Goal: Information Seeking & Learning: Learn about a topic

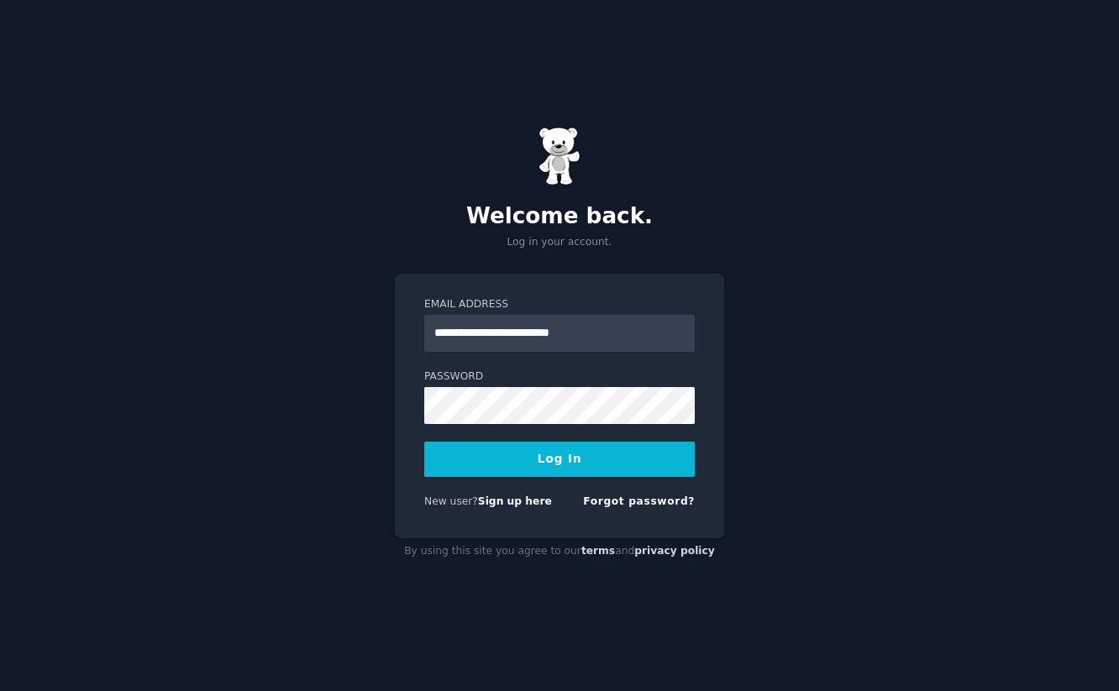
type input "**********"
click at [424, 442] on button "Log In" at bounding box center [559, 459] width 271 height 35
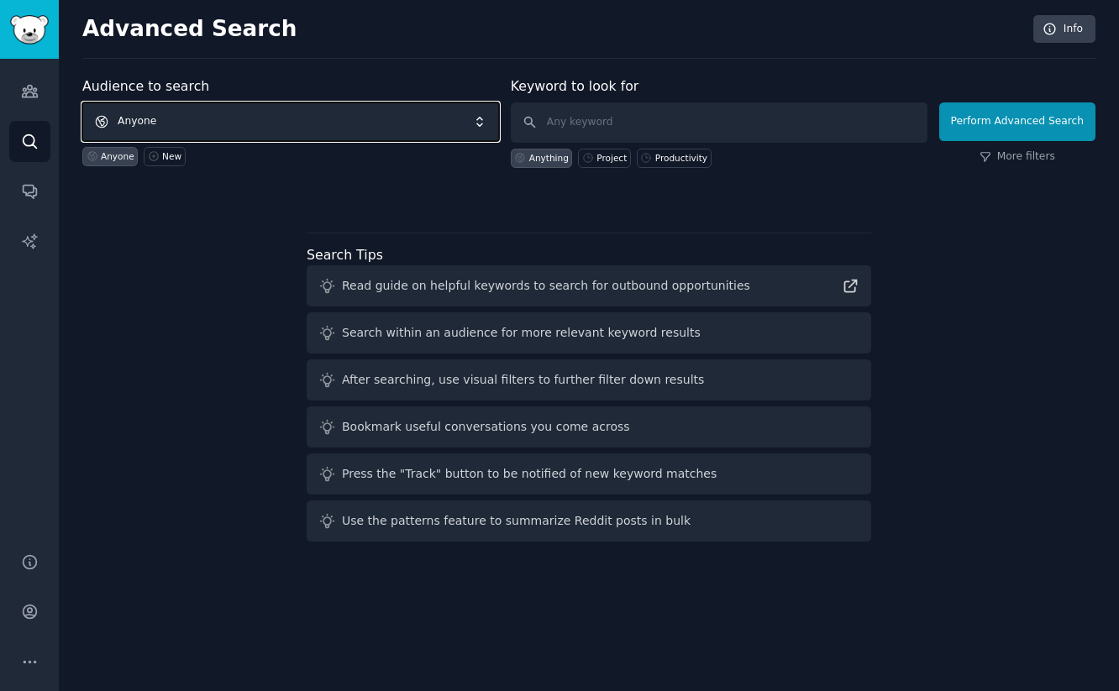
click at [422, 126] on span "Anyone" at bounding box center [290, 121] width 417 height 39
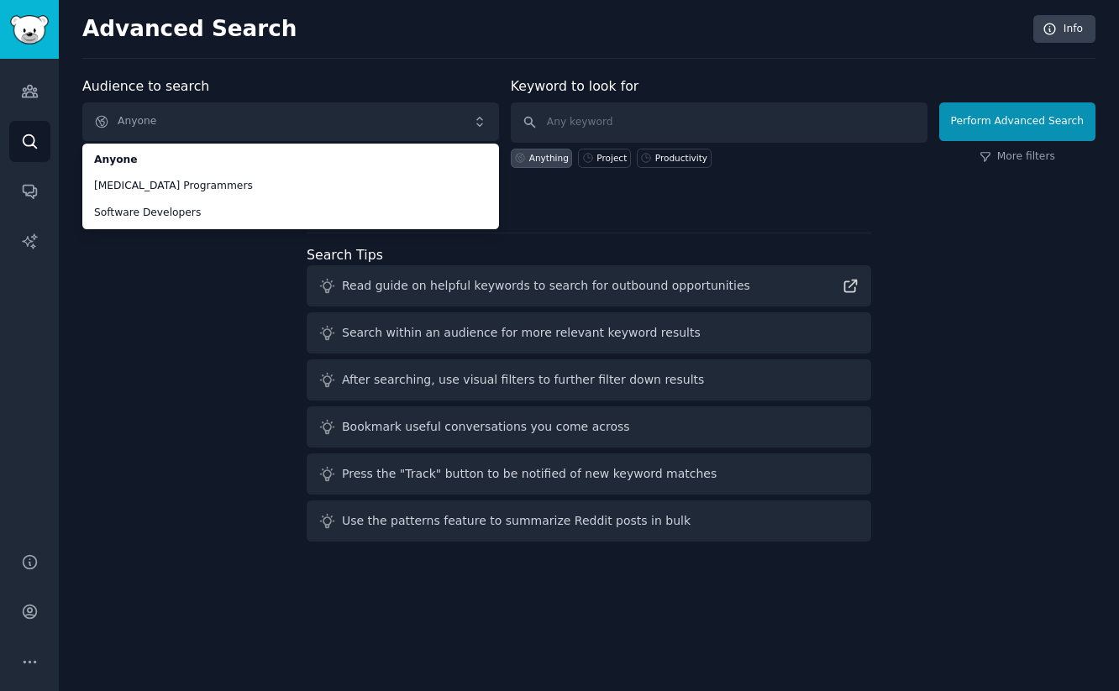
click at [352, 87] on div "Audience to search Anyone Anyone ADHD Programmers Software Developers Anyone New" at bounding box center [290, 122] width 417 height 92
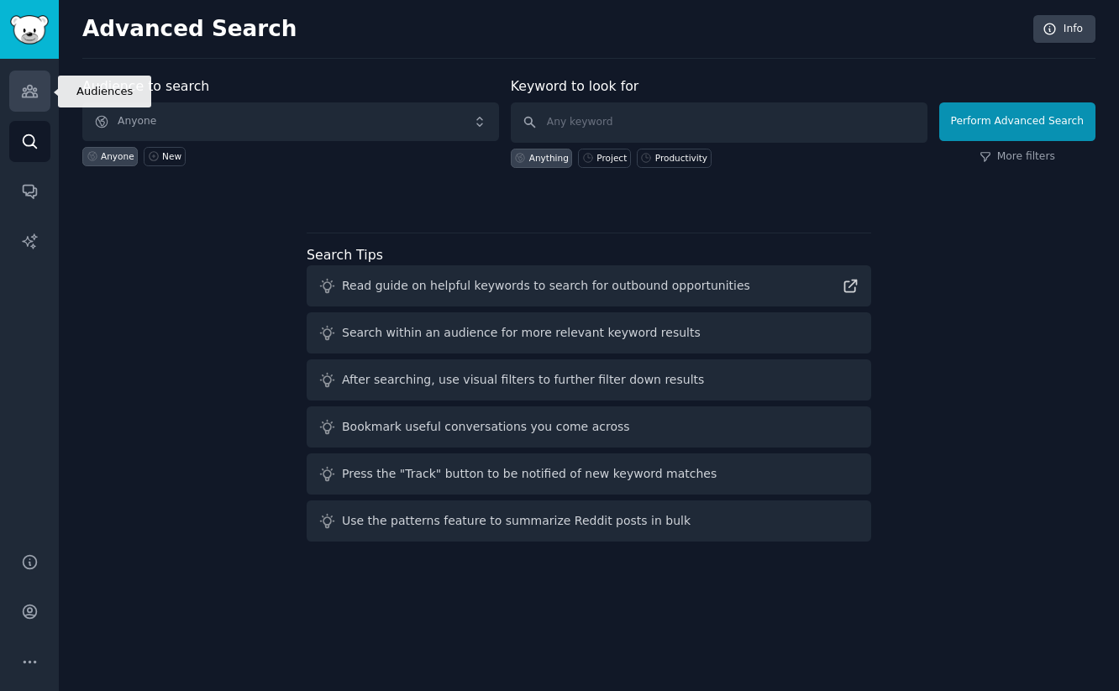
click at [28, 89] on icon "Sidebar" at bounding box center [29, 92] width 15 height 12
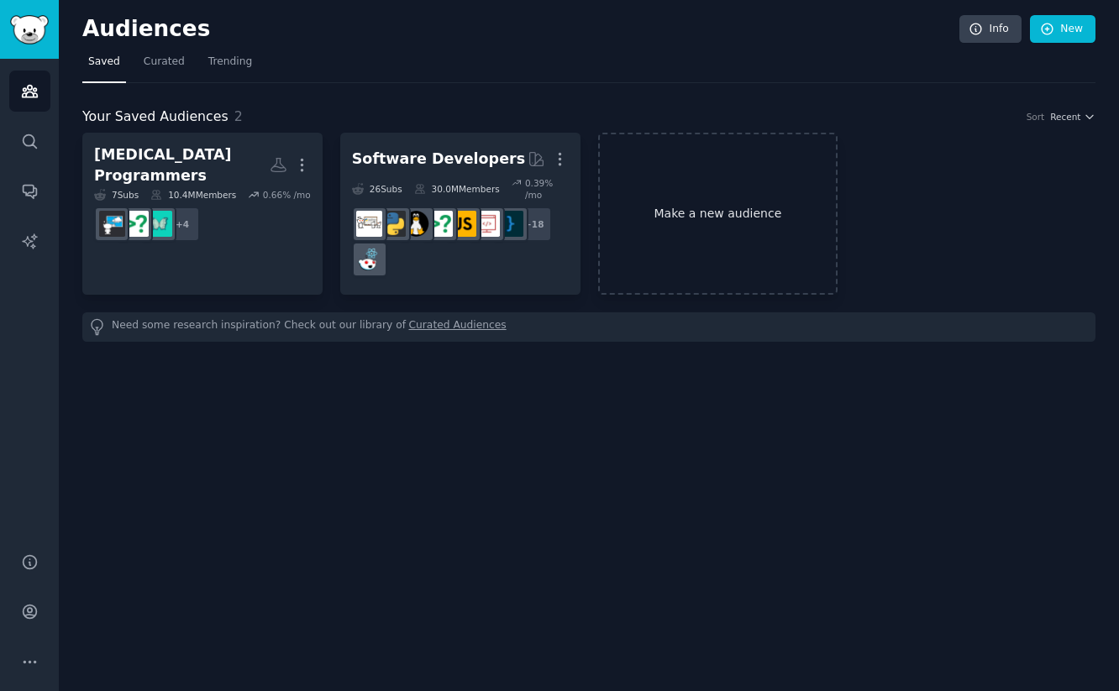
click at [646, 224] on link "Make a new audience" at bounding box center [718, 214] width 240 height 162
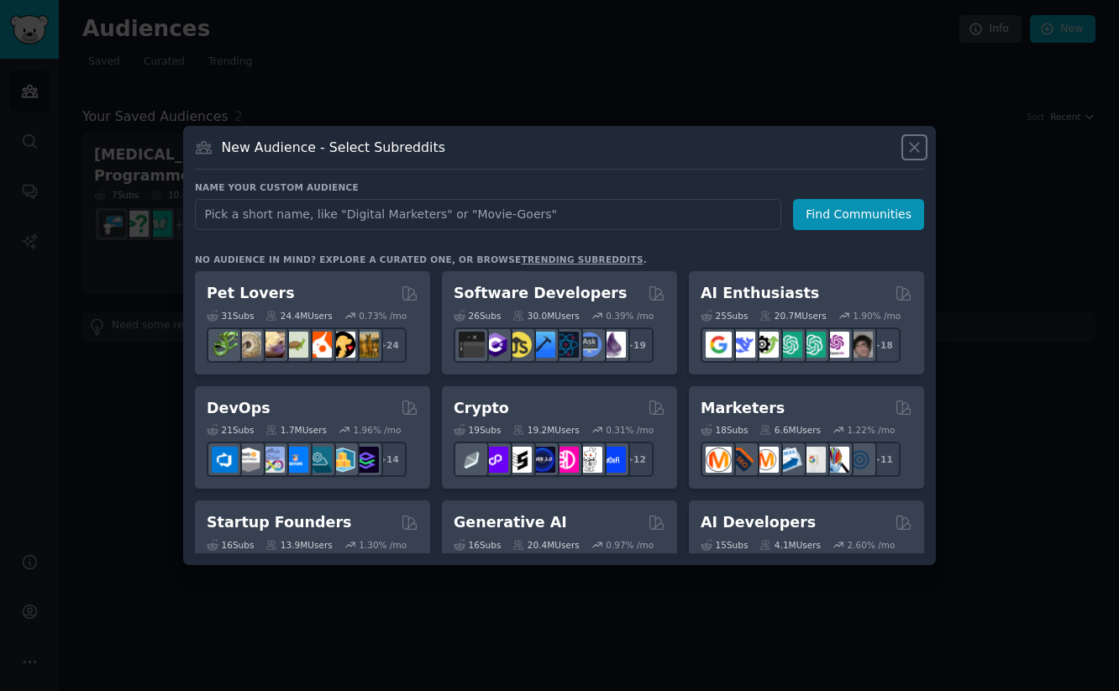
click at [908, 141] on icon at bounding box center [915, 148] width 18 height 18
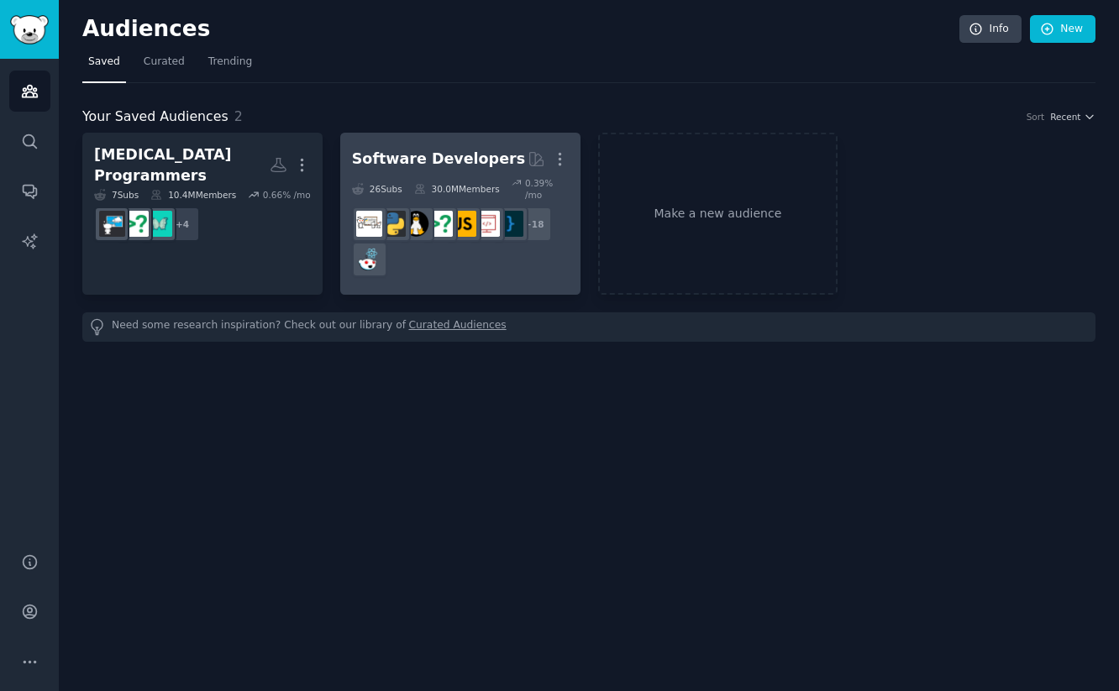
click at [413, 161] on div "Software Developers" at bounding box center [438, 159] width 173 height 21
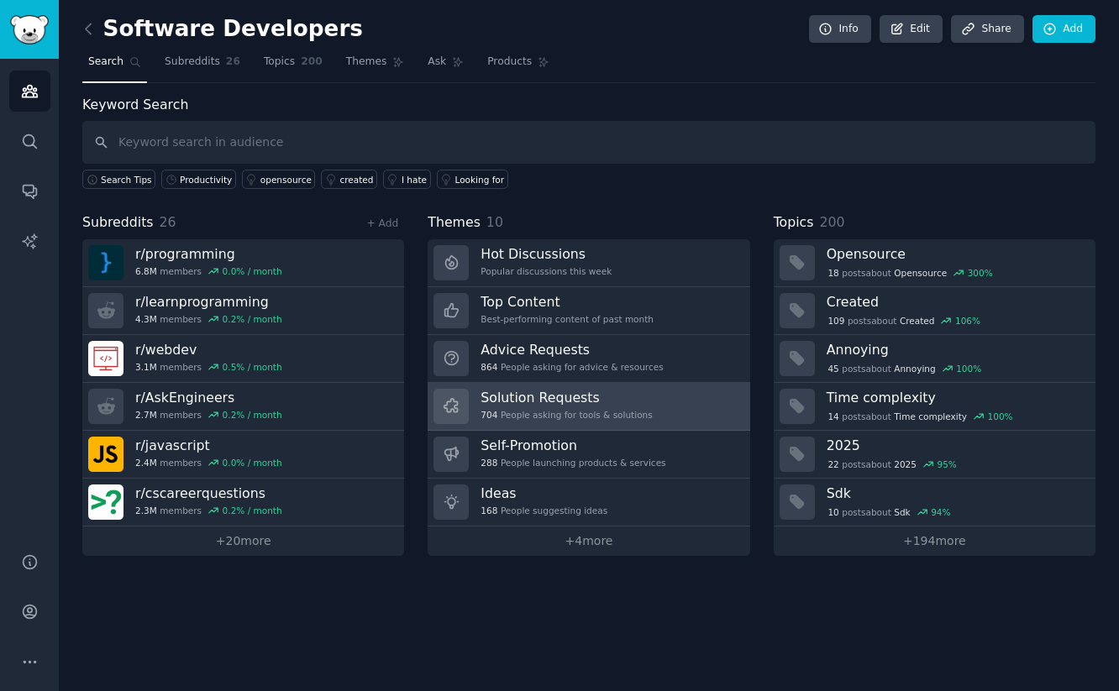
click at [586, 407] on div "Solution Requests 704 People asking for tools & solutions" at bounding box center [566, 406] width 171 height 35
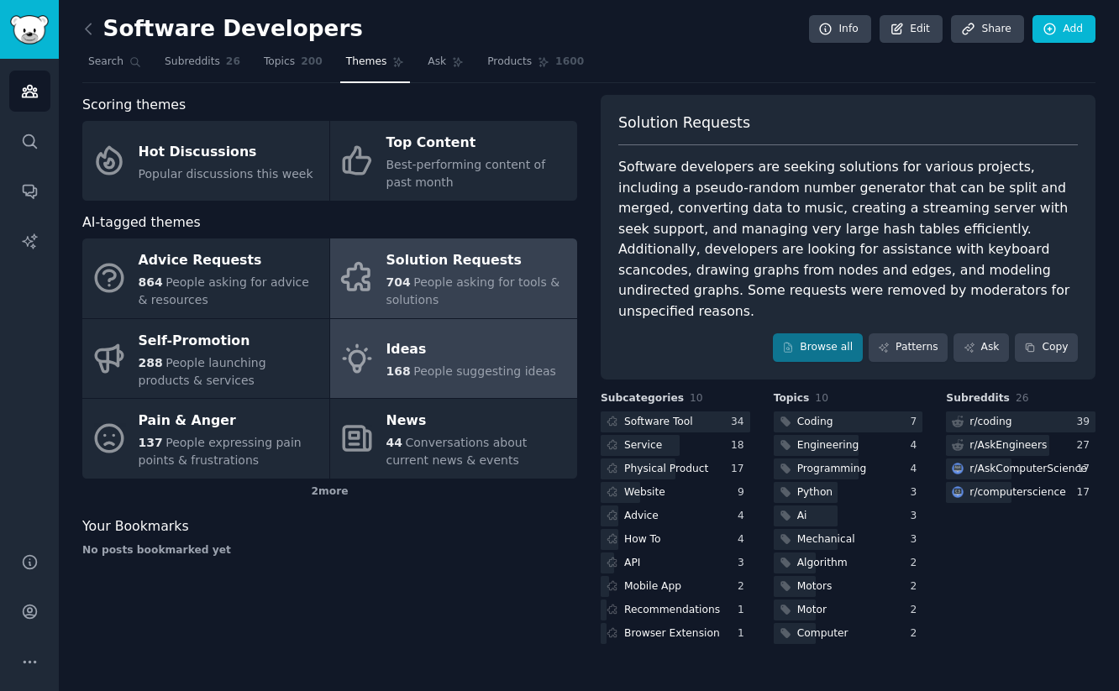
click at [482, 335] on link "Ideas 168 People suggesting ideas" at bounding box center [453, 359] width 247 height 80
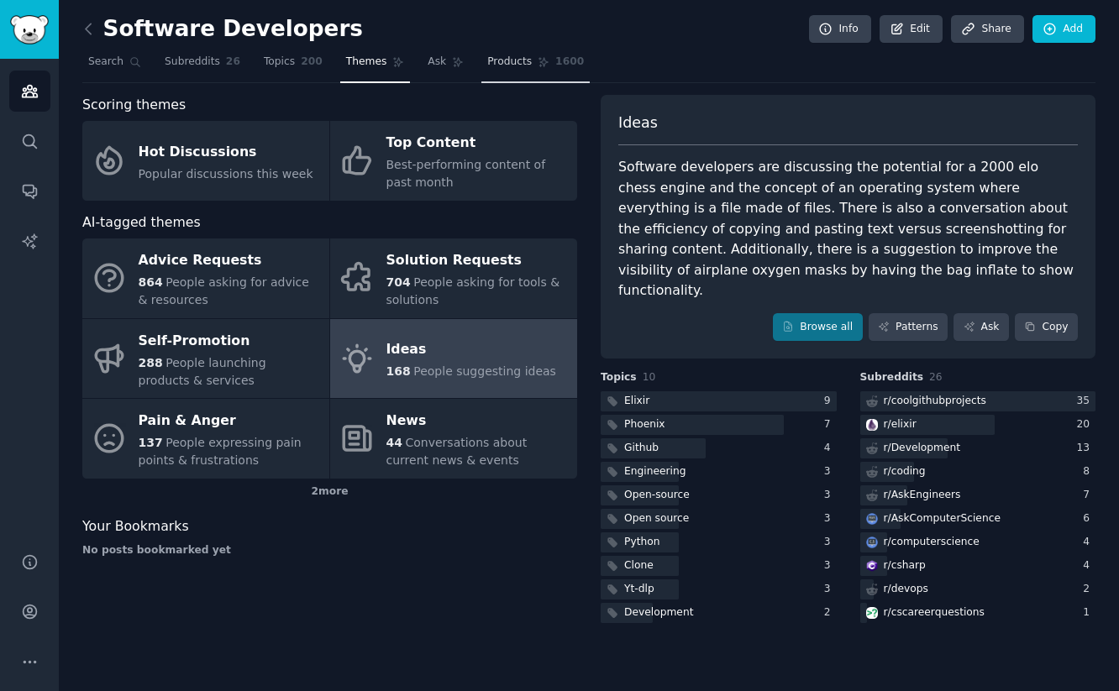
click at [510, 70] on link "Products 1600" at bounding box center [535, 66] width 108 height 34
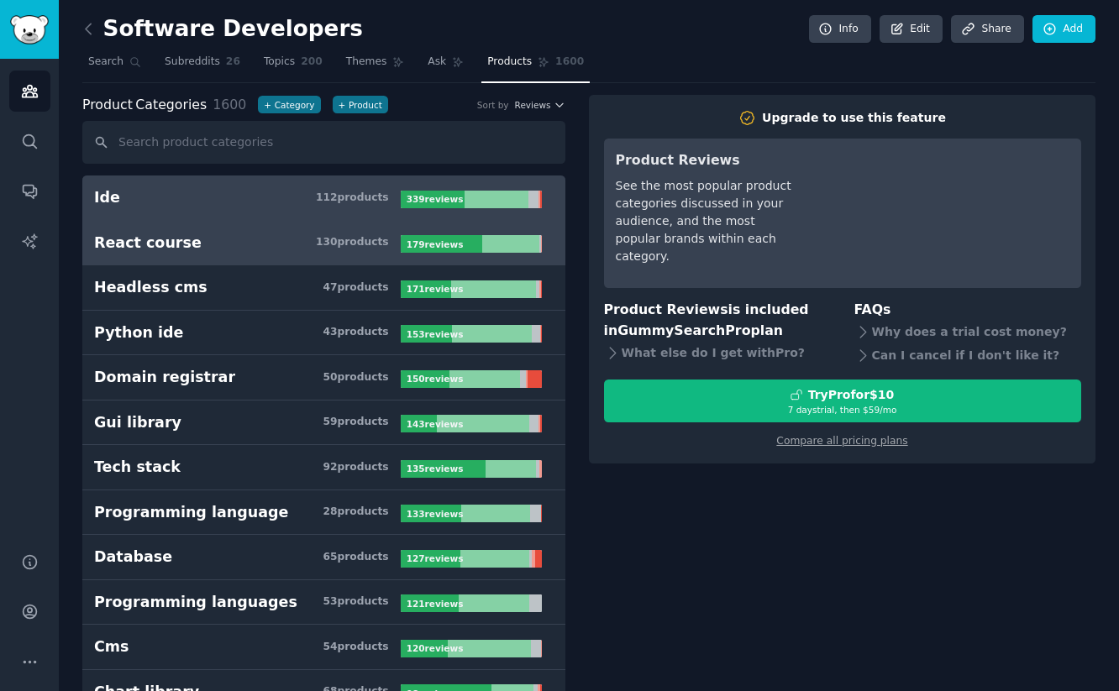
click at [279, 242] on h3 "React course 130 product s" at bounding box center [247, 243] width 307 height 21
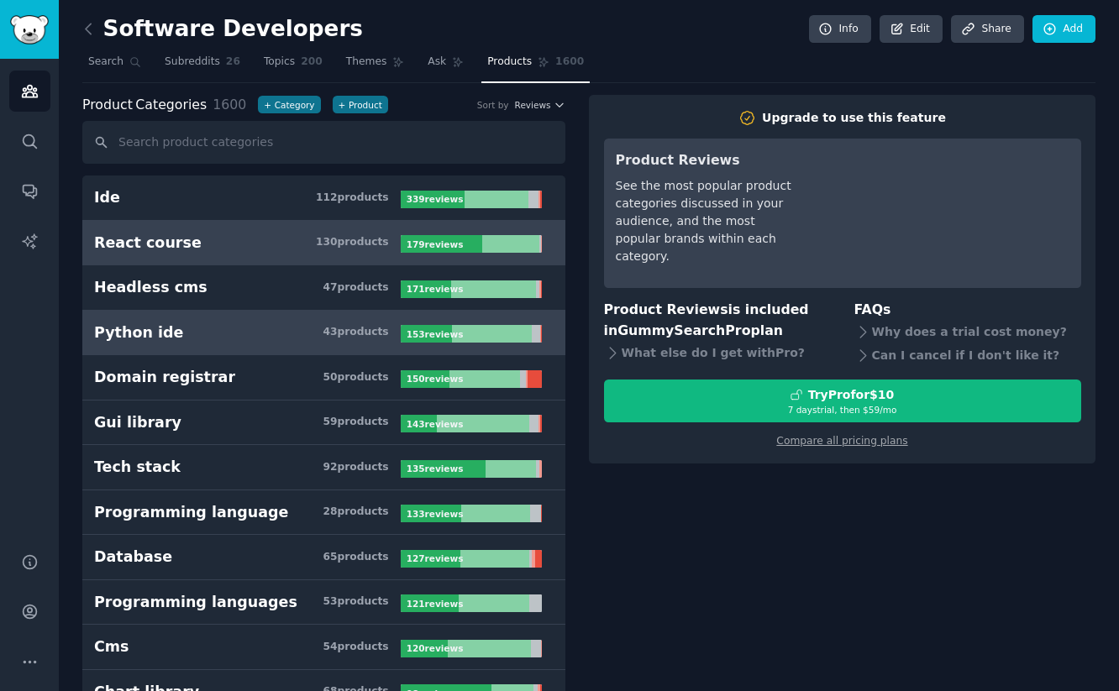
click at [303, 323] on h3 "Python ide 43 product s" at bounding box center [247, 333] width 307 height 21
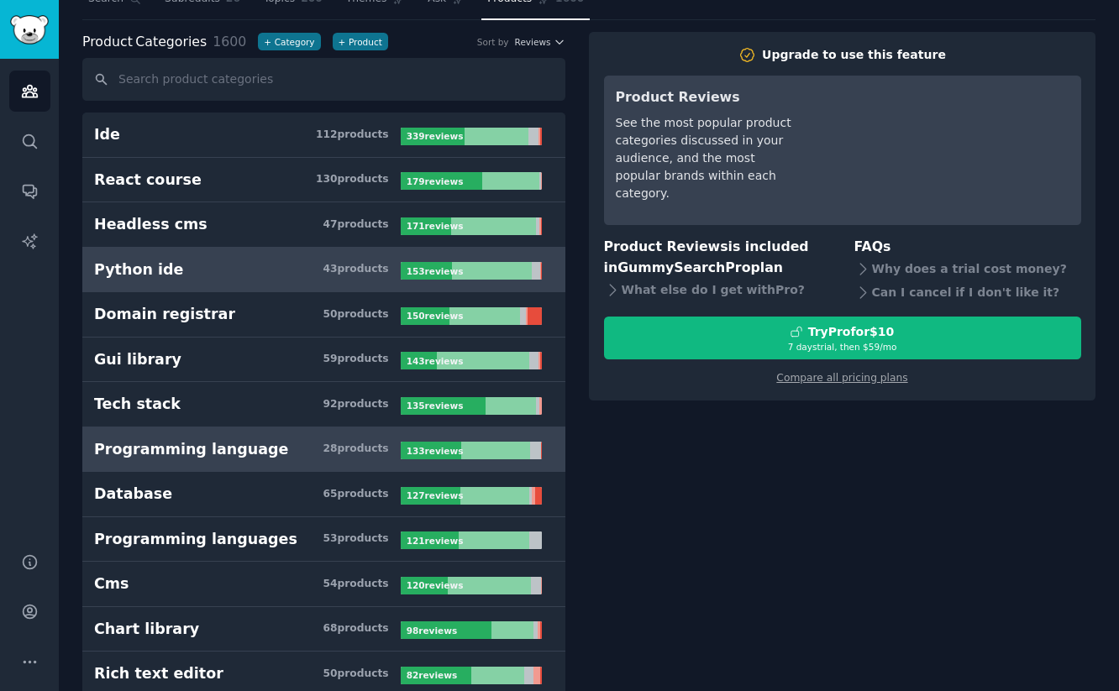
scroll to position [66, 0]
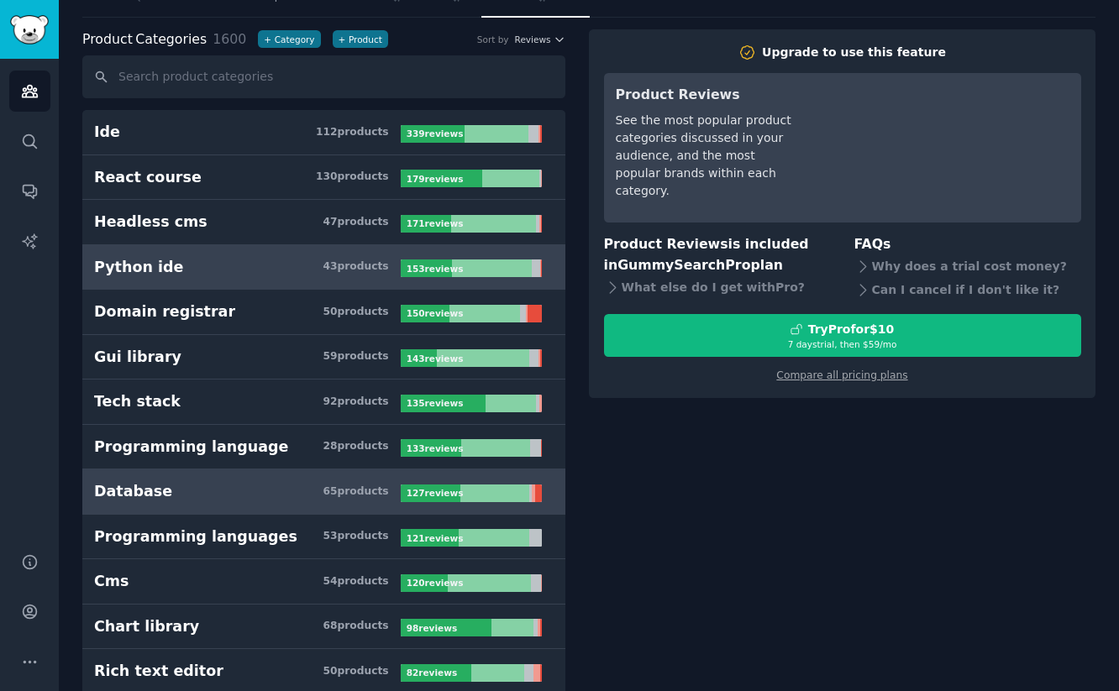
click at [306, 492] on h3 "Database 65 product s" at bounding box center [247, 491] width 307 height 21
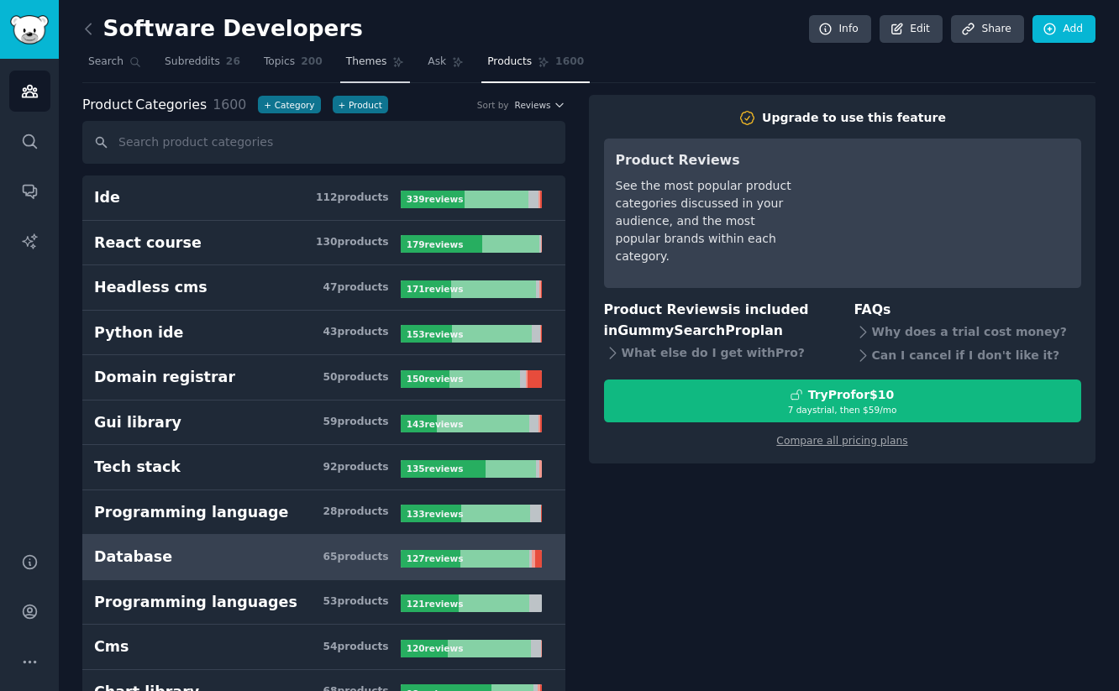
click at [355, 67] on span "Themes" at bounding box center [366, 62] width 41 height 15
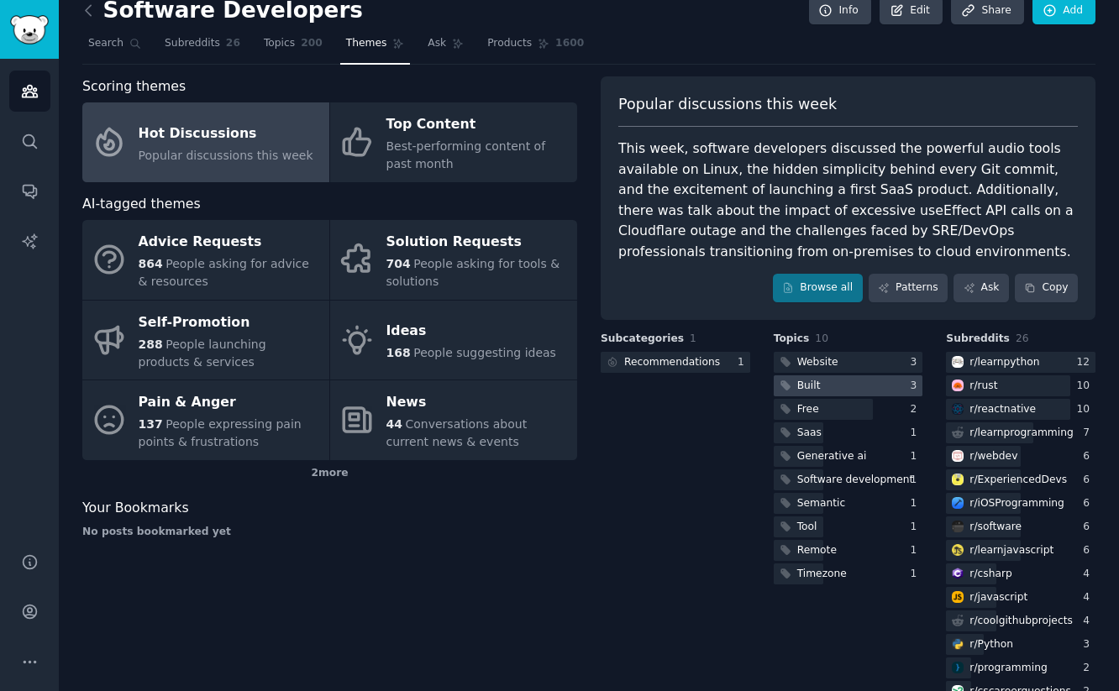
scroll to position [19, 0]
click at [1002, 388] on div at bounding box center [1008, 385] width 124 height 21
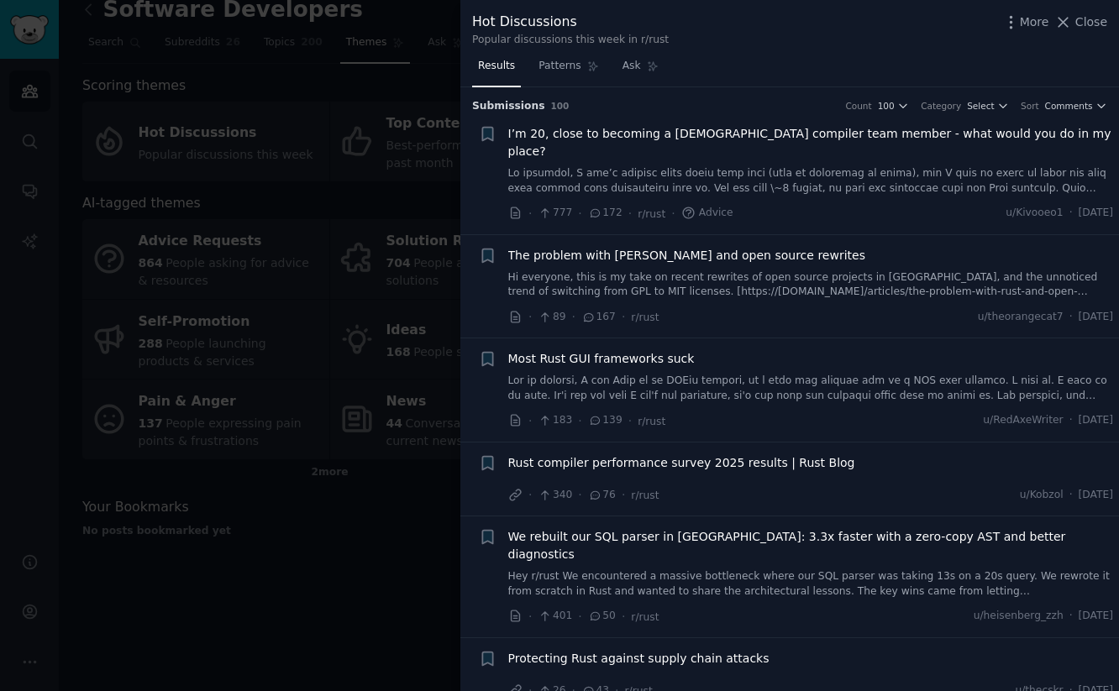
click at [660, 134] on span "I’m 20, close to becoming a Rust compiler team member - what would you do in my…" at bounding box center [811, 142] width 606 height 35
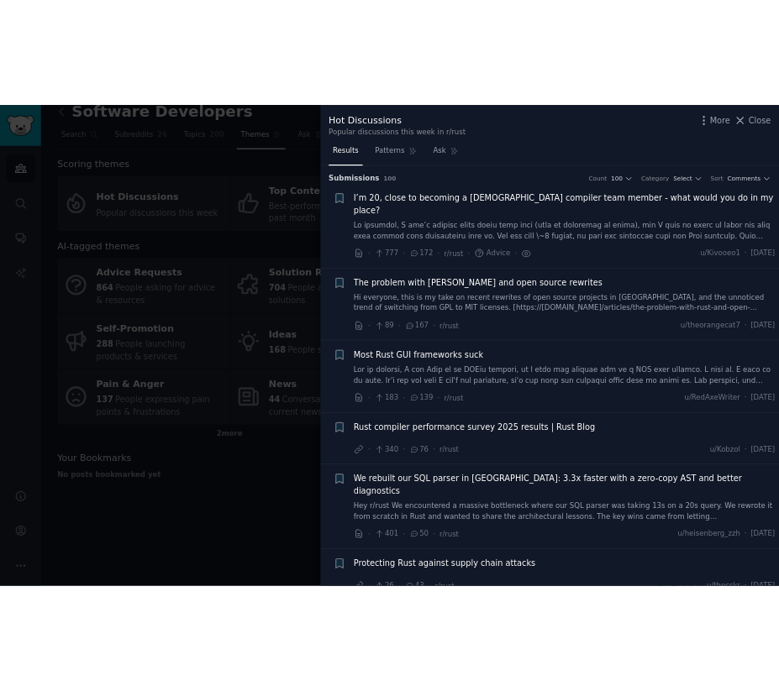
scroll to position [26, 0]
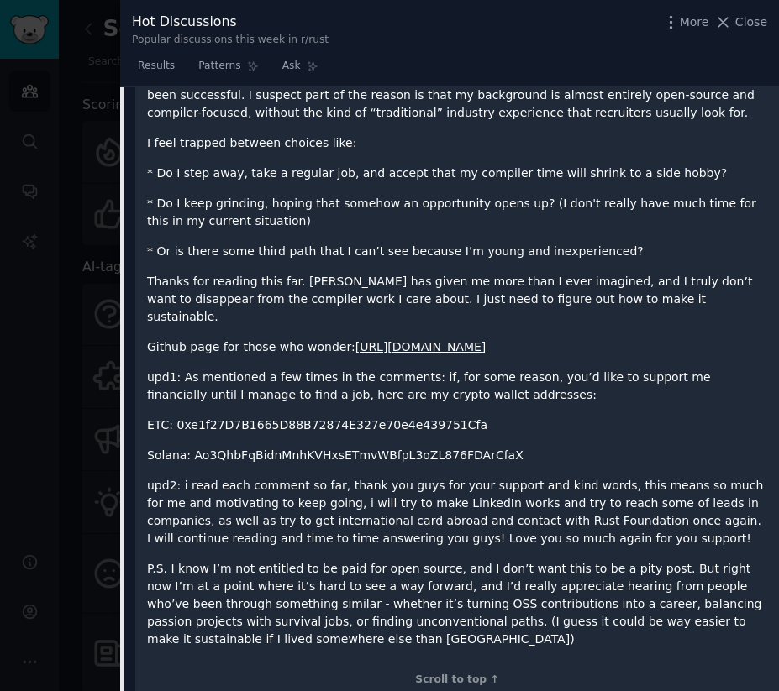
scroll to position [802, 0]
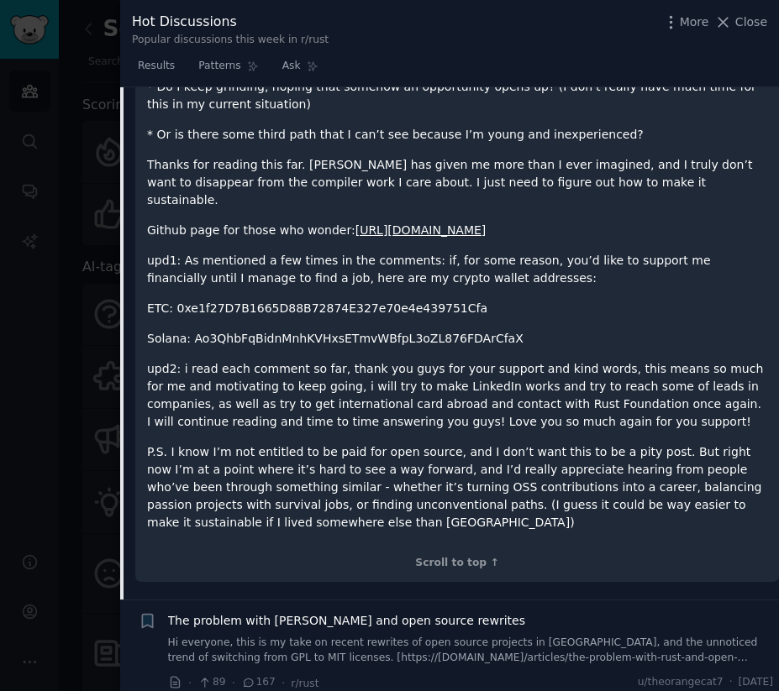
click at [437, 223] on link "https://github.com/Kivooeo/" at bounding box center [420, 229] width 131 height 13
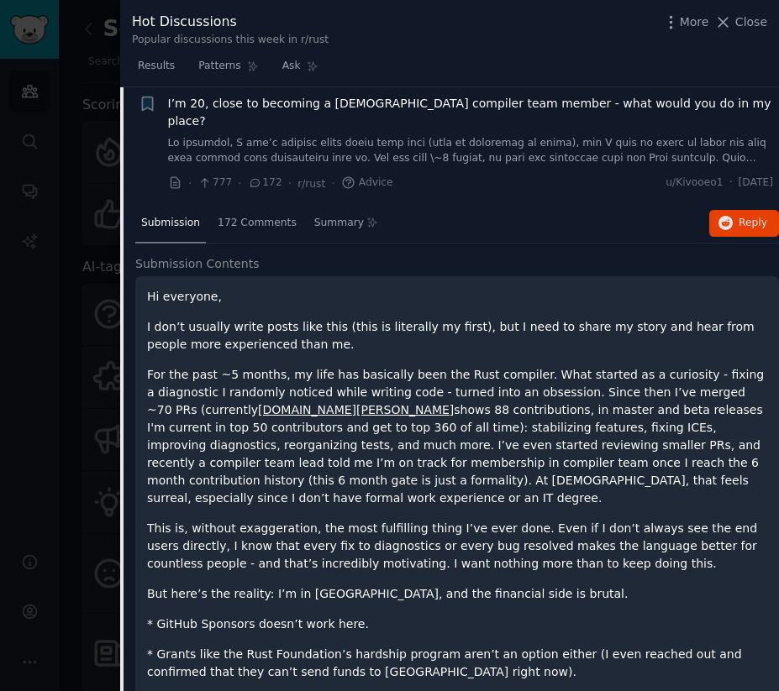
scroll to position [0, 0]
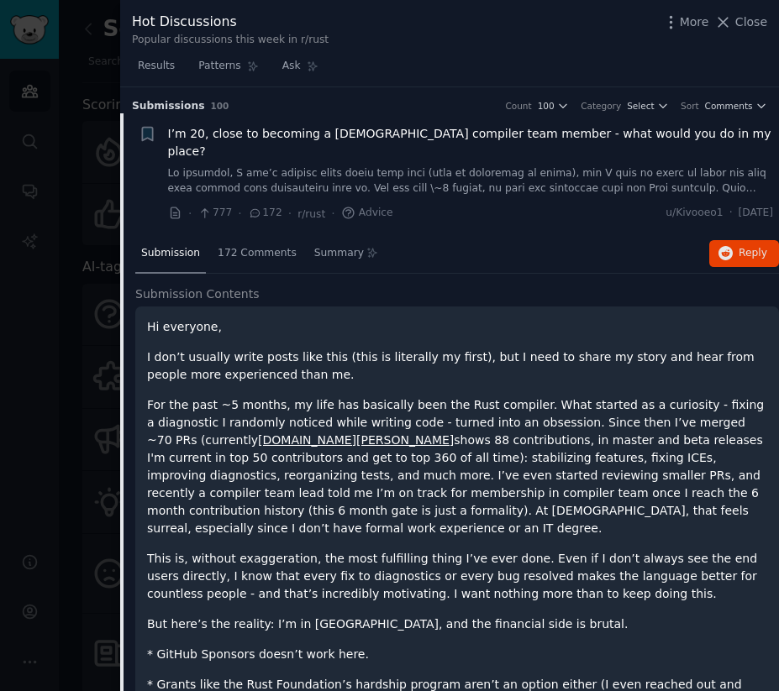
click at [677, 180] on div "I’m 20, close to becoming a Rust compiler team member - what would you do in my…" at bounding box center [471, 173] width 606 height 97
click at [677, 166] on link at bounding box center [471, 180] width 606 height 29
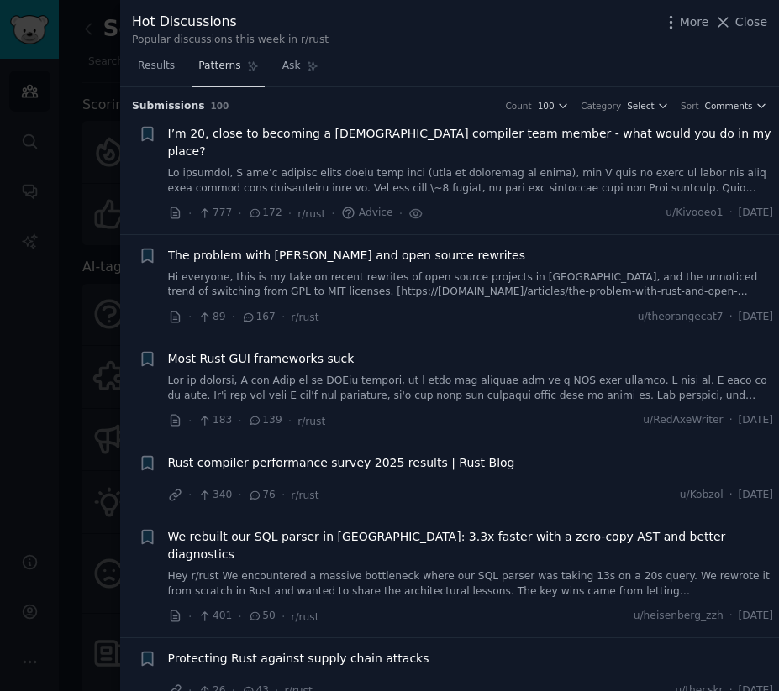
click at [232, 60] on span "Patterns" at bounding box center [219, 66] width 42 height 15
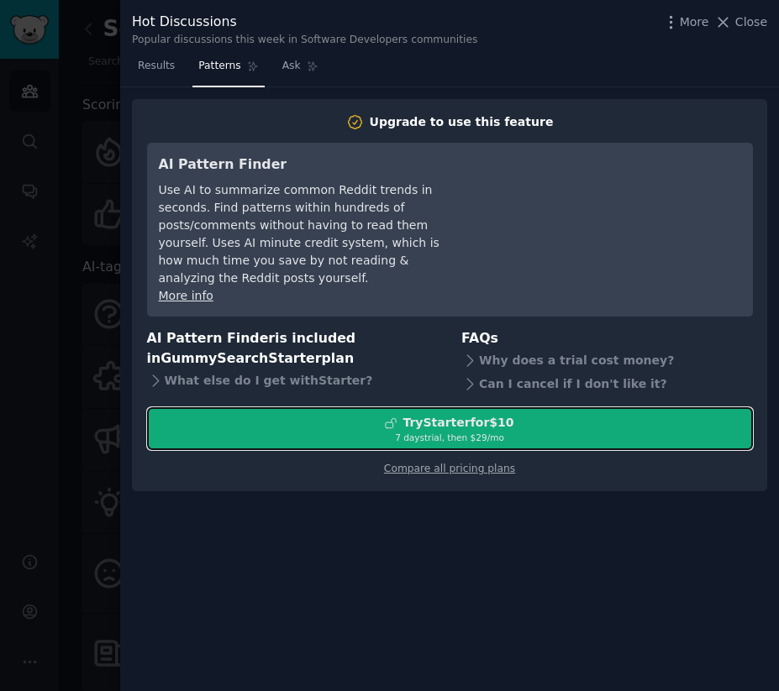
click at [441, 414] on div "Try Starter for $10" at bounding box center [457, 423] width 111 height 18
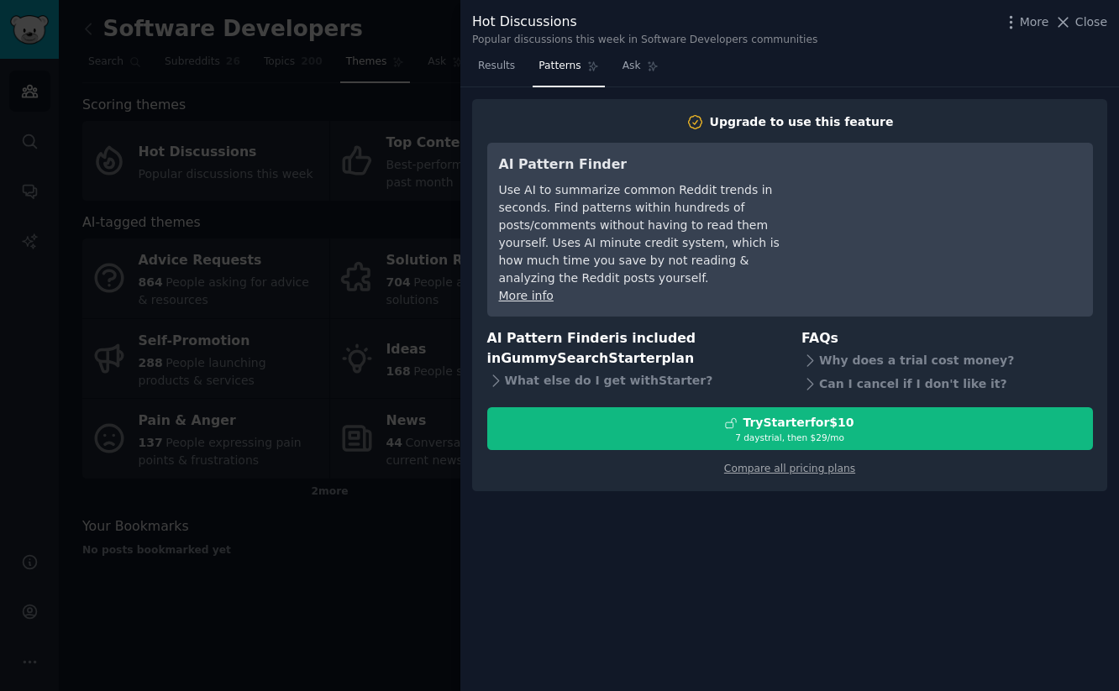
click at [255, 441] on div at bounding box center [559, 345] width 1119 height 691
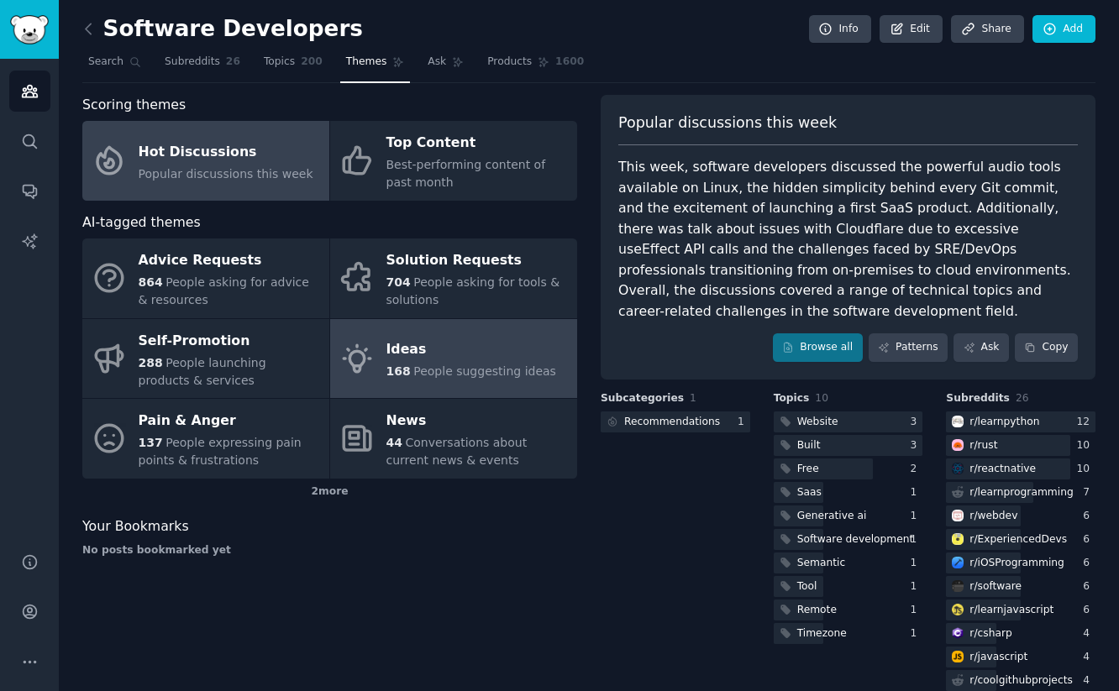
click at [467, 377] on span "People suggesting ideas" at bounding box center [484, 371] width 143 height 13
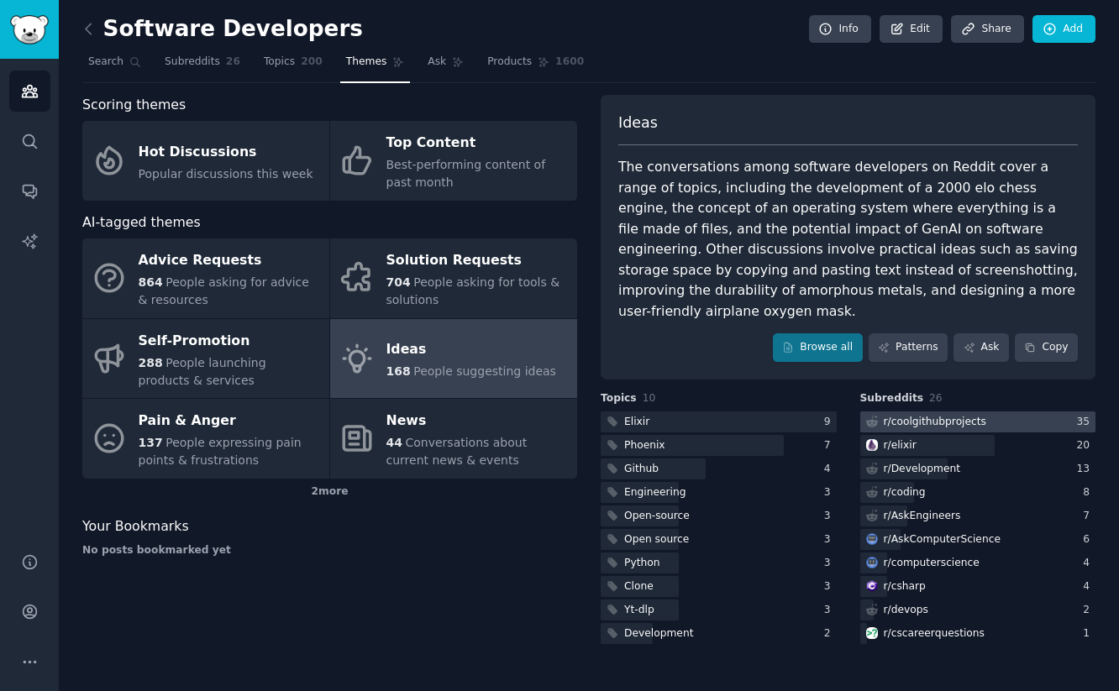
click at [778, 412] on div at bounding box center [978, 422] width 236 height 21
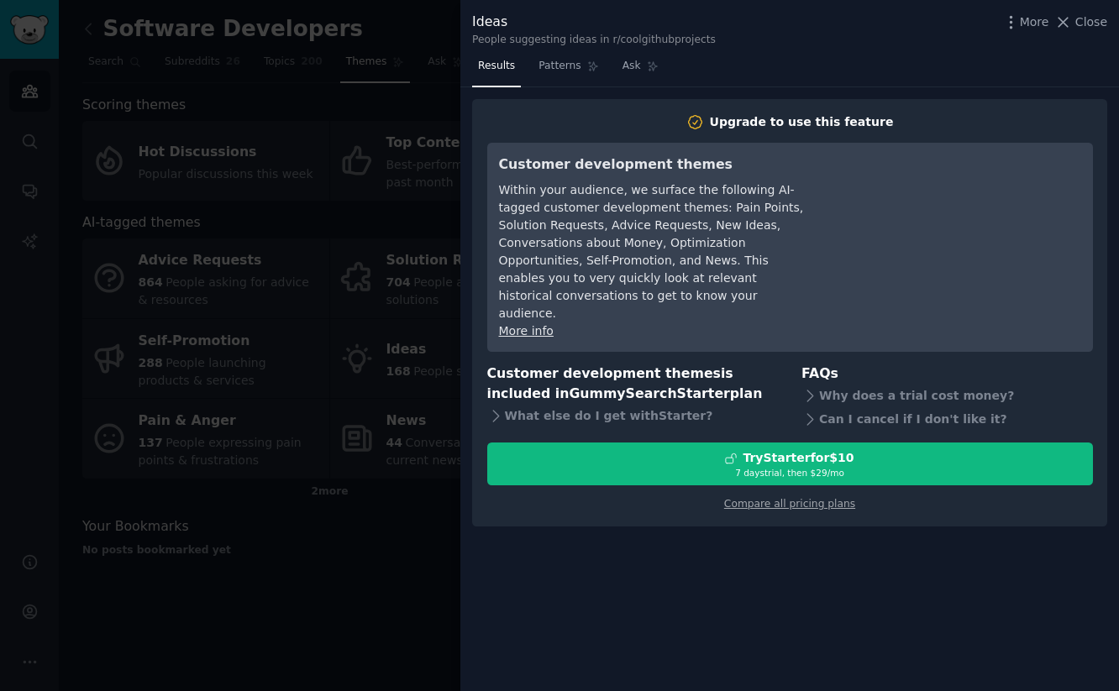
click at [682, 38] on div "People suggesting ideas in r/coolgithubprojects" at bounding box center [594, 40] width 244 height 15
drag, startPoint x: 682, startPoint y: 38, endPoint x: 607, endPoint y: 43, distance: 75.8
click at [607, 43] on div "People suggesting ideas in r/coolgithubprojects" at bounding box center [594, 40] width 244 height 15
copy div "r/coolgithubprojects"
